Goal: Task Accomplishment & Management: Manage account settings

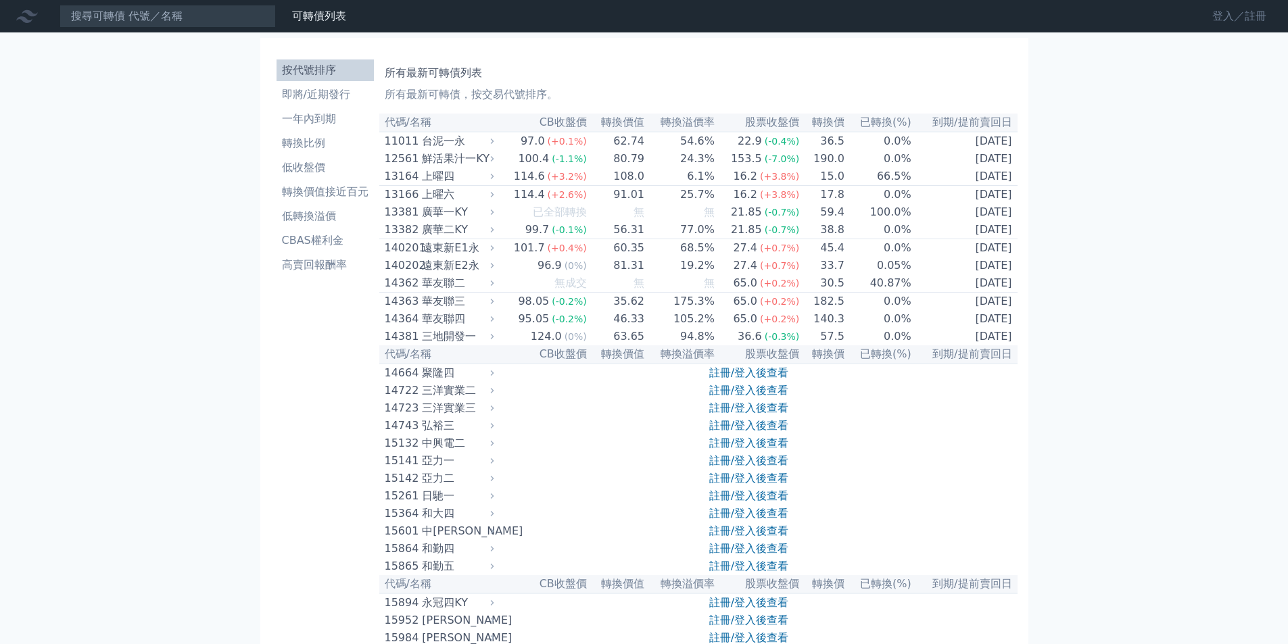
click at [1270, 25] on link "登入／註冊" at bounding box center [1240, 16] width 76 height 22
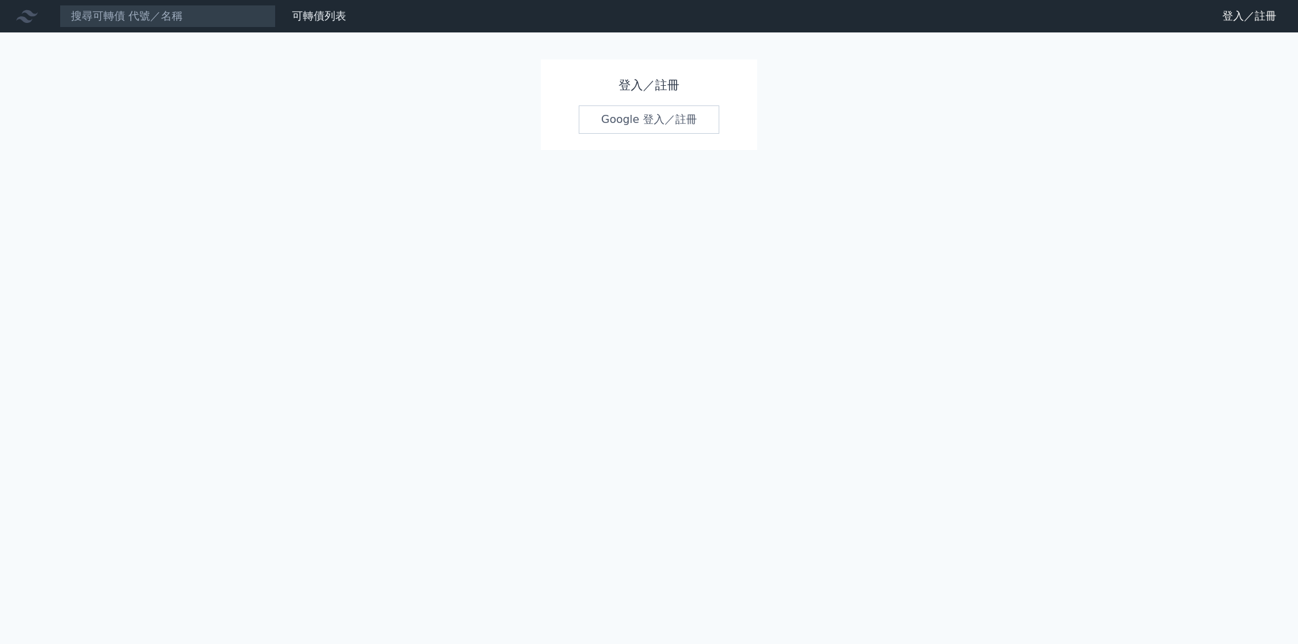
click at [690, 112] on link "Google 登入／註冊" at bounding box center [649, 119] width 141 height 28
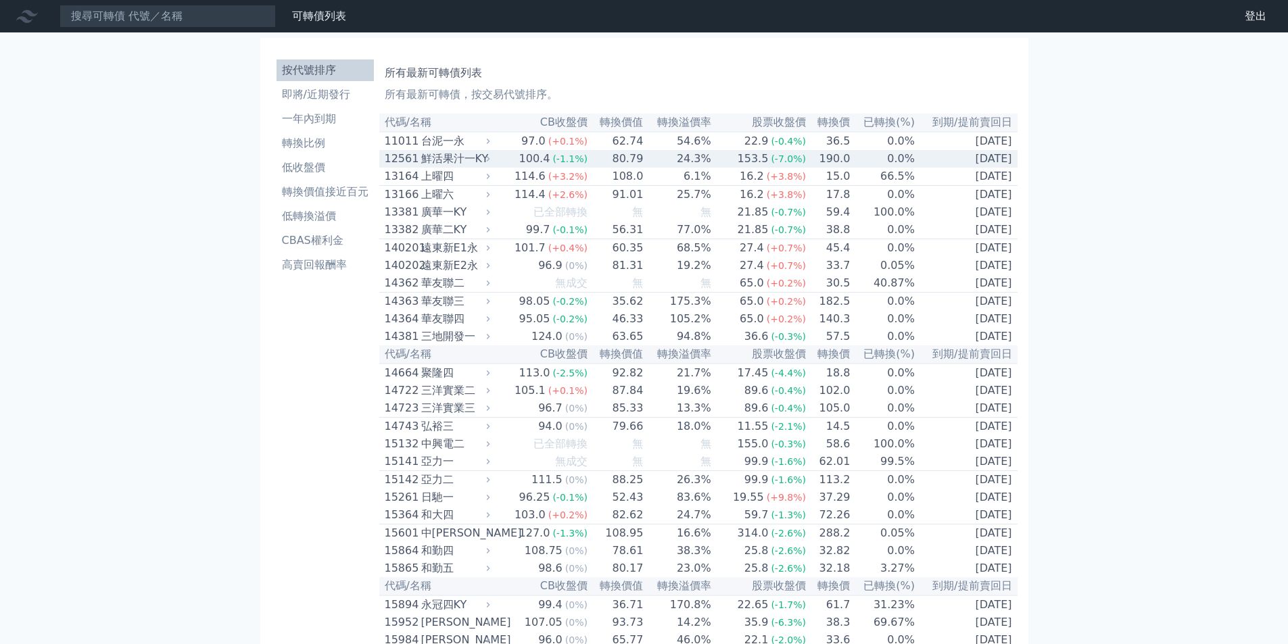
scroll to position [2374, 0]
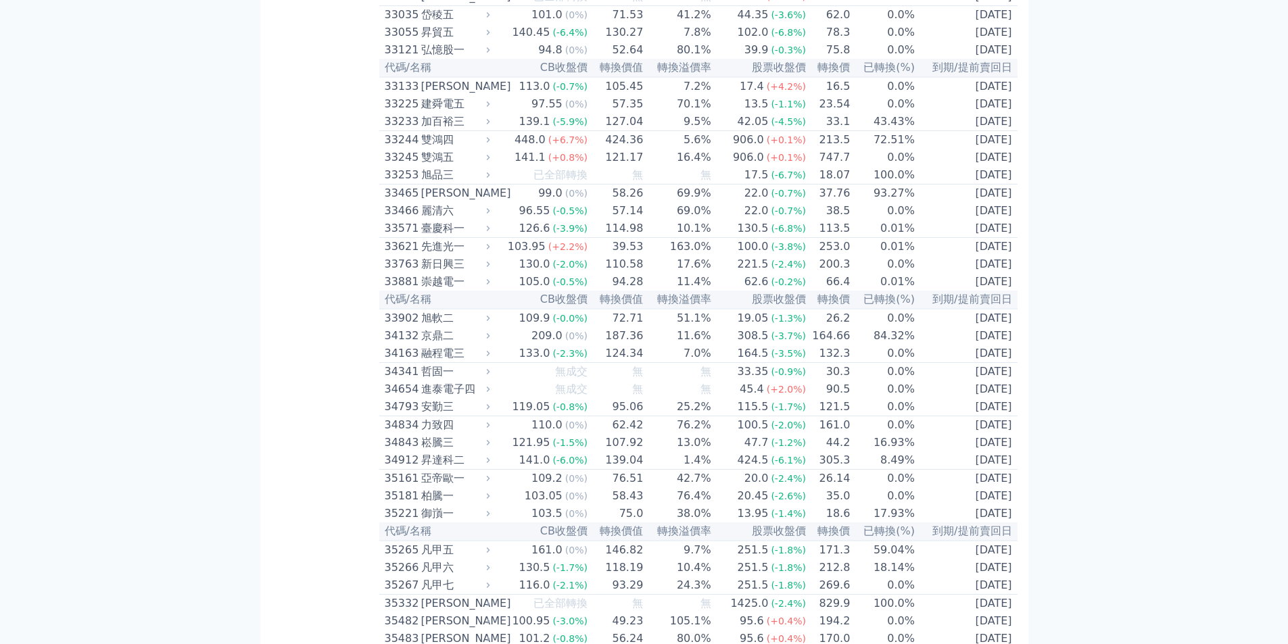
click at [853, 166] on td "0.0%" at bounding box center [883, 158] width 65 height 18
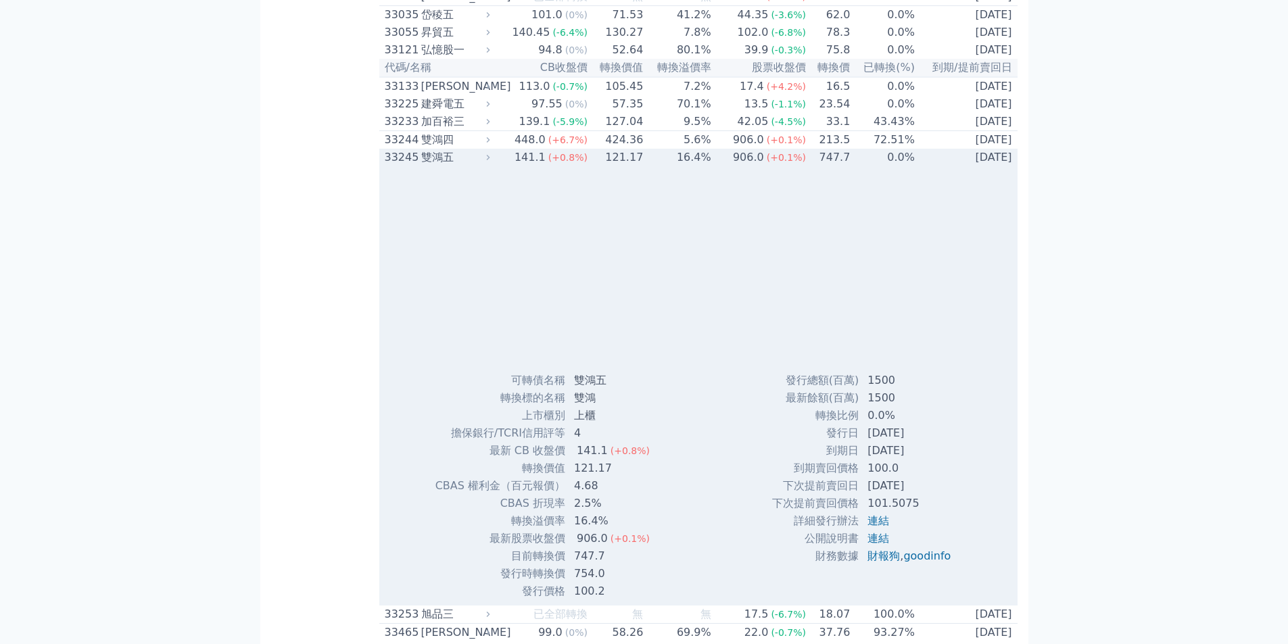
click at [853, 166] on td "0.0%" at bounding box center [883, 158] width 65 height 18
